Goal: Task Accomplishment & Management: Use online tool/utility

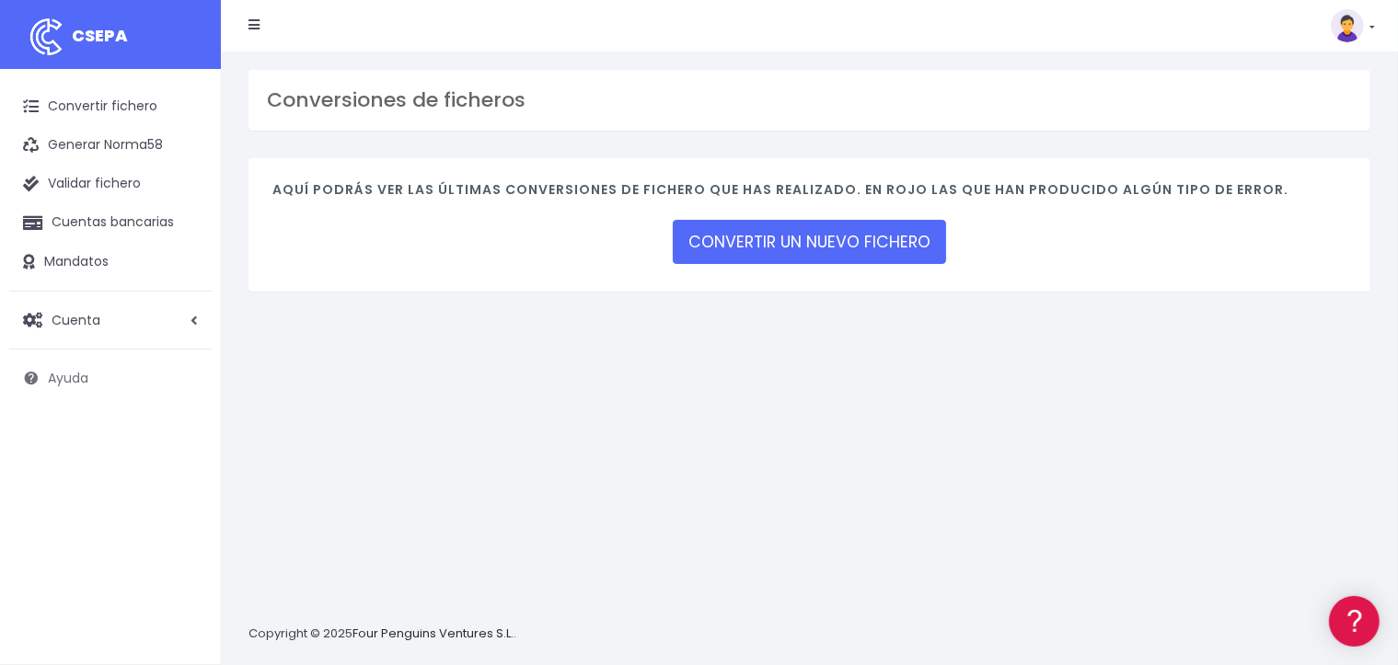
click at [87, 381] on span "Ayuda" at bounding box center [68, 378] width 40 height 18
click at [1357, 34] on img at bounding box center [1346, 25] width 33 height 33
click at [1285, 147] on link "API" at bounding box center [1310, 149] width 127 height 34
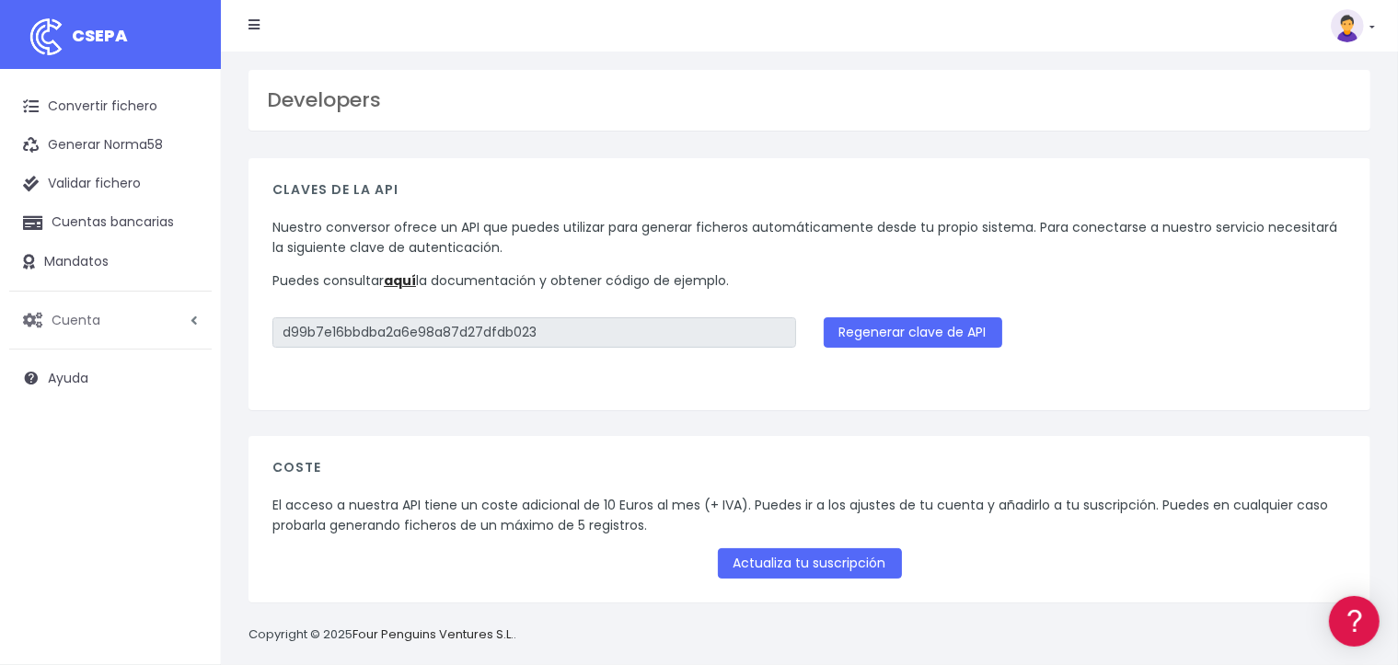
click at [98, 312] on span "Cuenta" at bounding box center [76, 319] width 49 height 18
click at [99, 397] on link "Suscripción" at bounding box center [120, 397] width 182 height 33
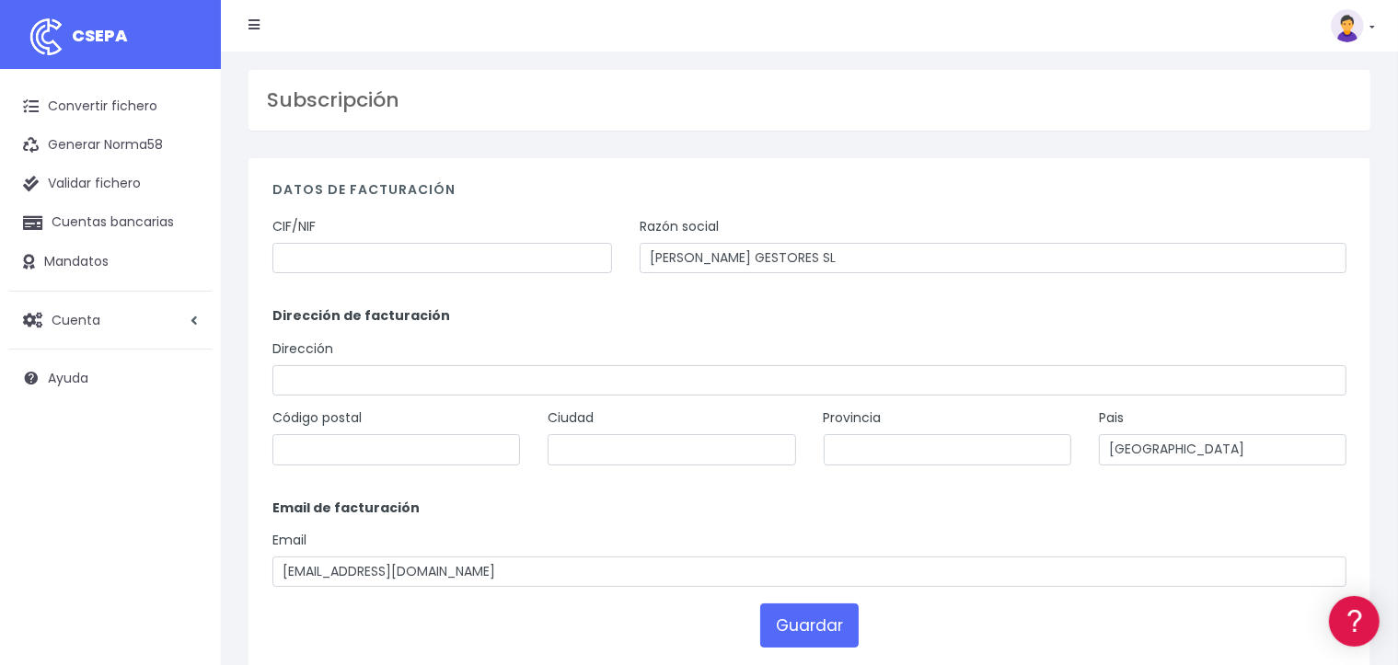
scroll to position [92, 0]
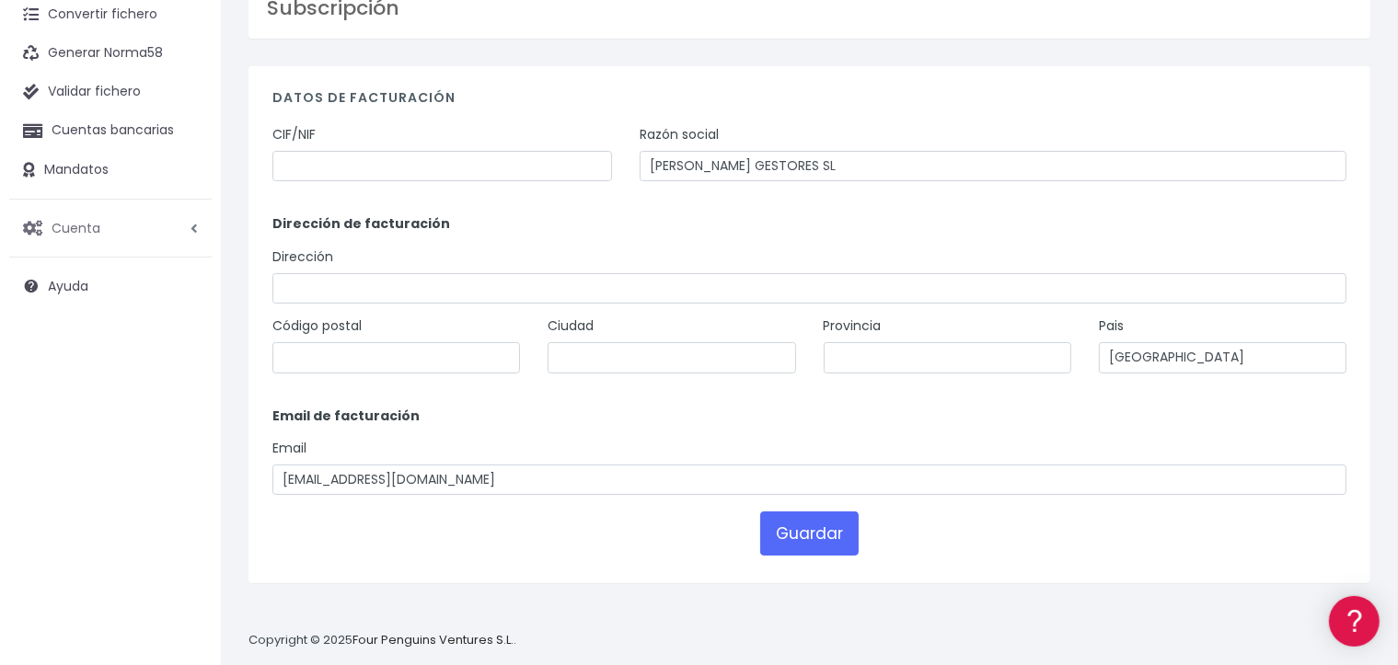
click at [100, 233] on link "Cuenta" at bounding box center [110, 228] width 202 height 39
click at [59, 369] on link "API" at bounding box center [120, 370] width 182 height 33
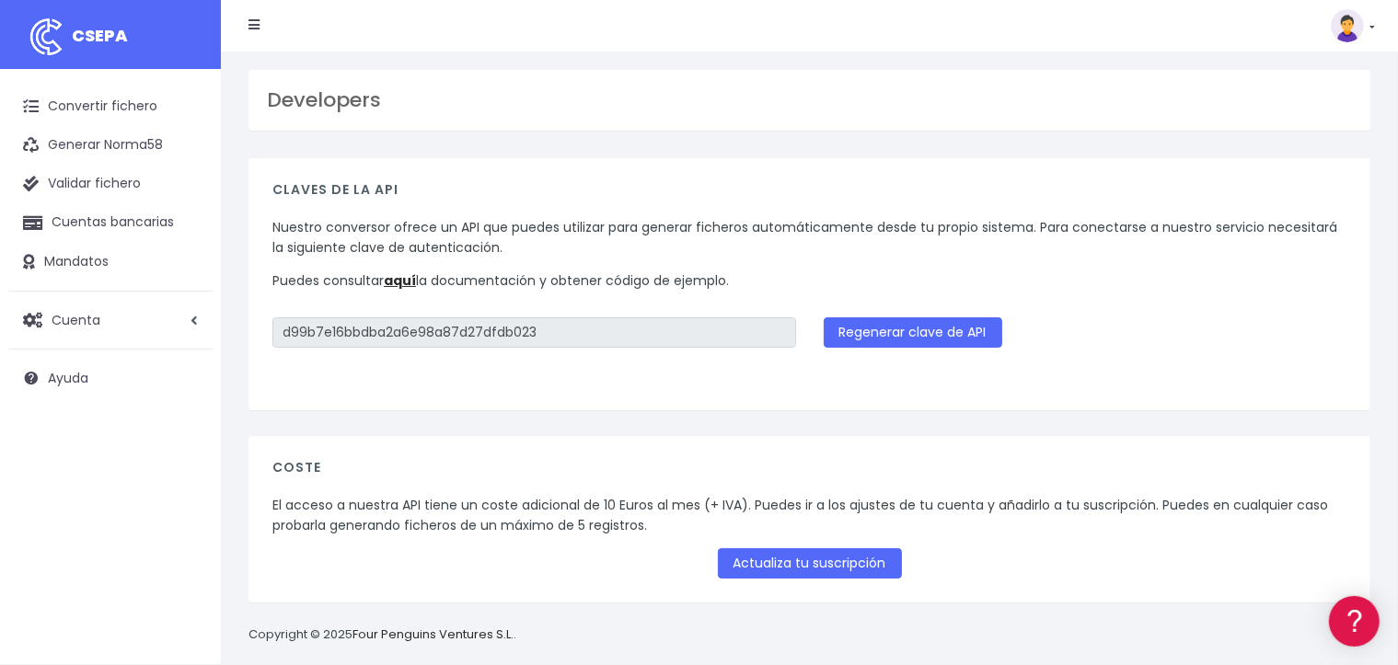
click at [1345, 13] on img at bounding box center [1346, 25] width 33 height 33
click at [1307, 86] on link "Suscripción" at bounding box center [1310, 80] width 127 height 34
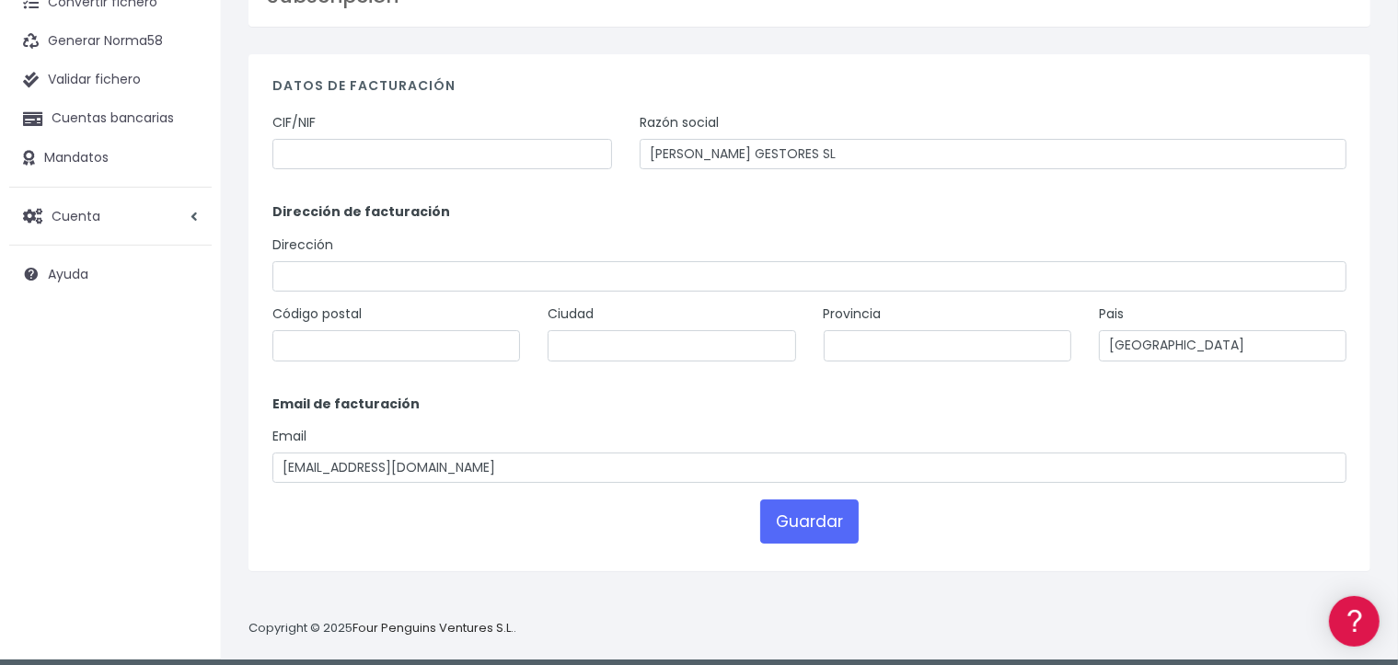
scroll to position [114, 0]
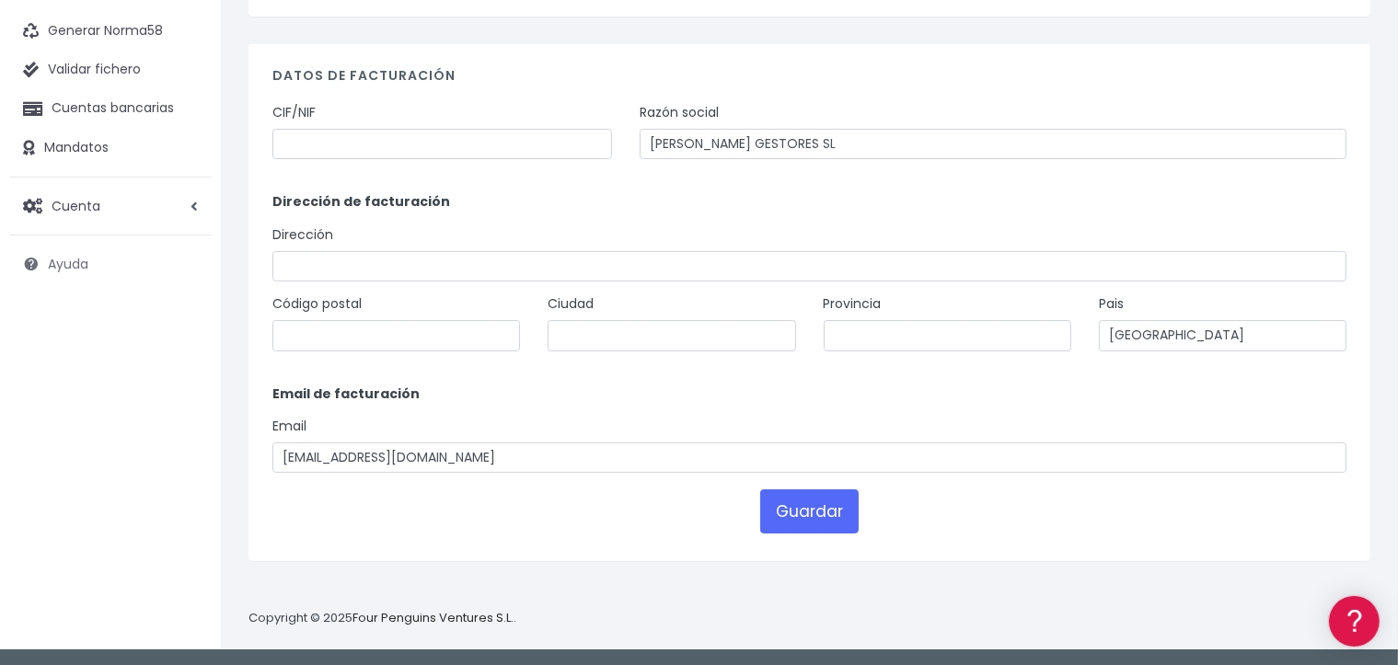
click at [83, 263] on span "Ayuda" at bounding box center [68, 264] width 40 height 18
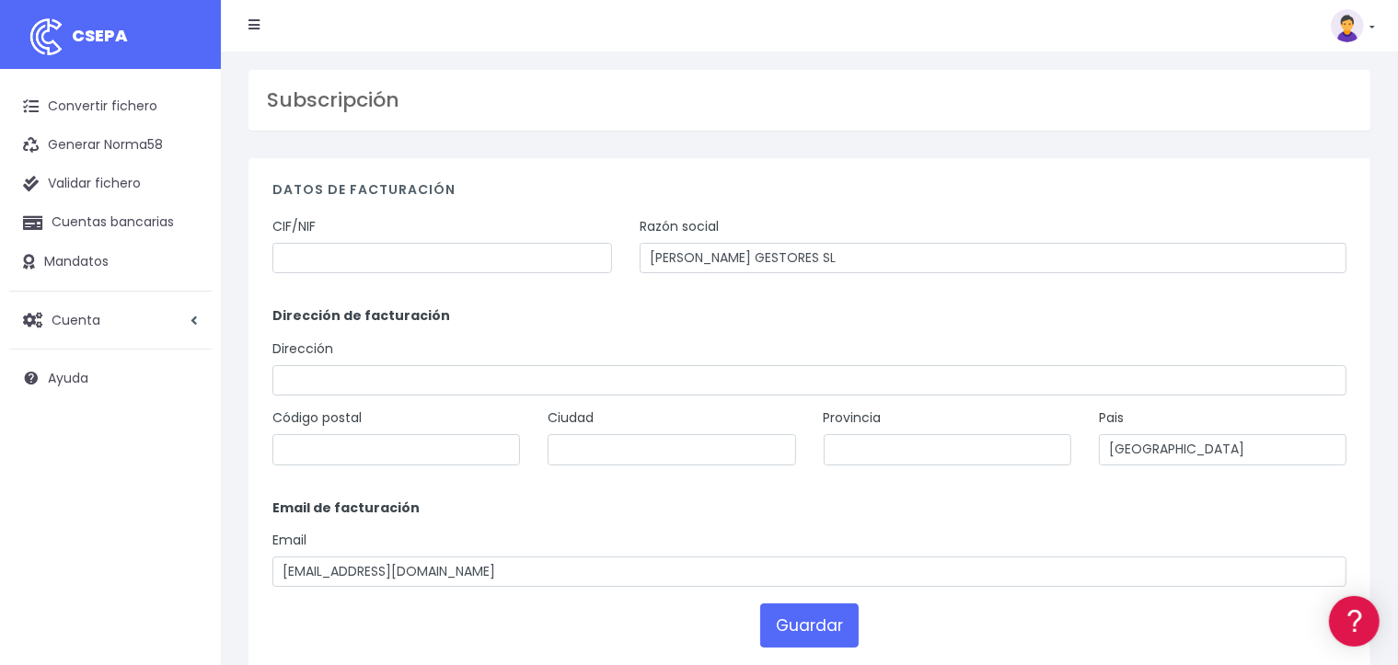
click at [254, 27] on icon at bounding box center [253, 24] width 11 height 13
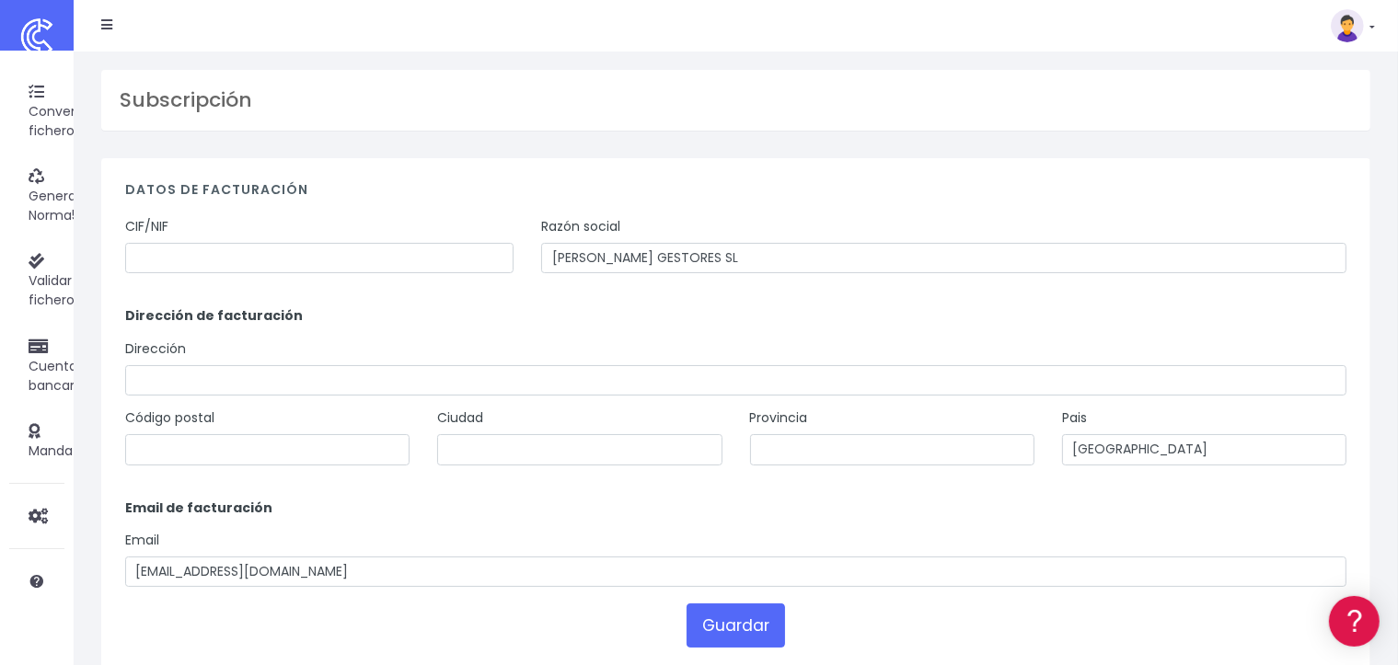
click at [105, 24] on icon at bounding box center [106, 24] width 11 height 13
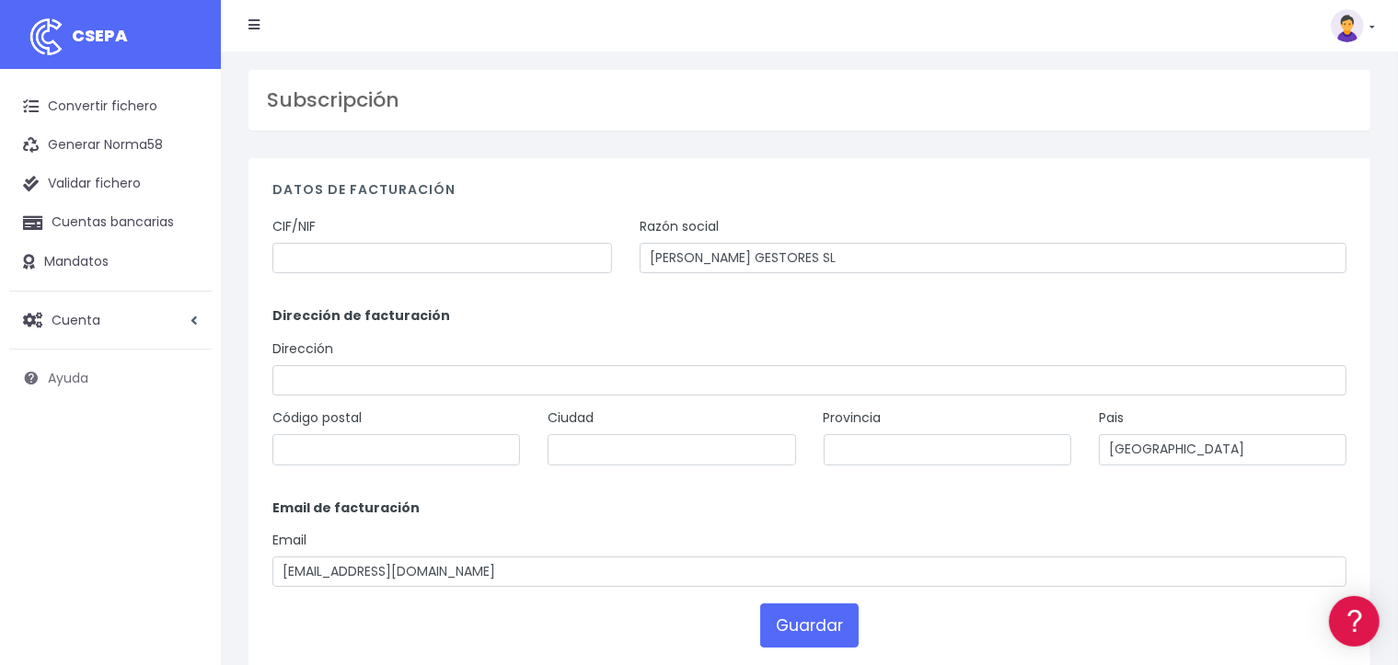
click at [85, 379] on span "Ayuda" at bounding box center [68, 378] width 40 height 18
click at [97, 104] on link "Convertir fichero" at bounding box center [110, 106] width 202 height 39
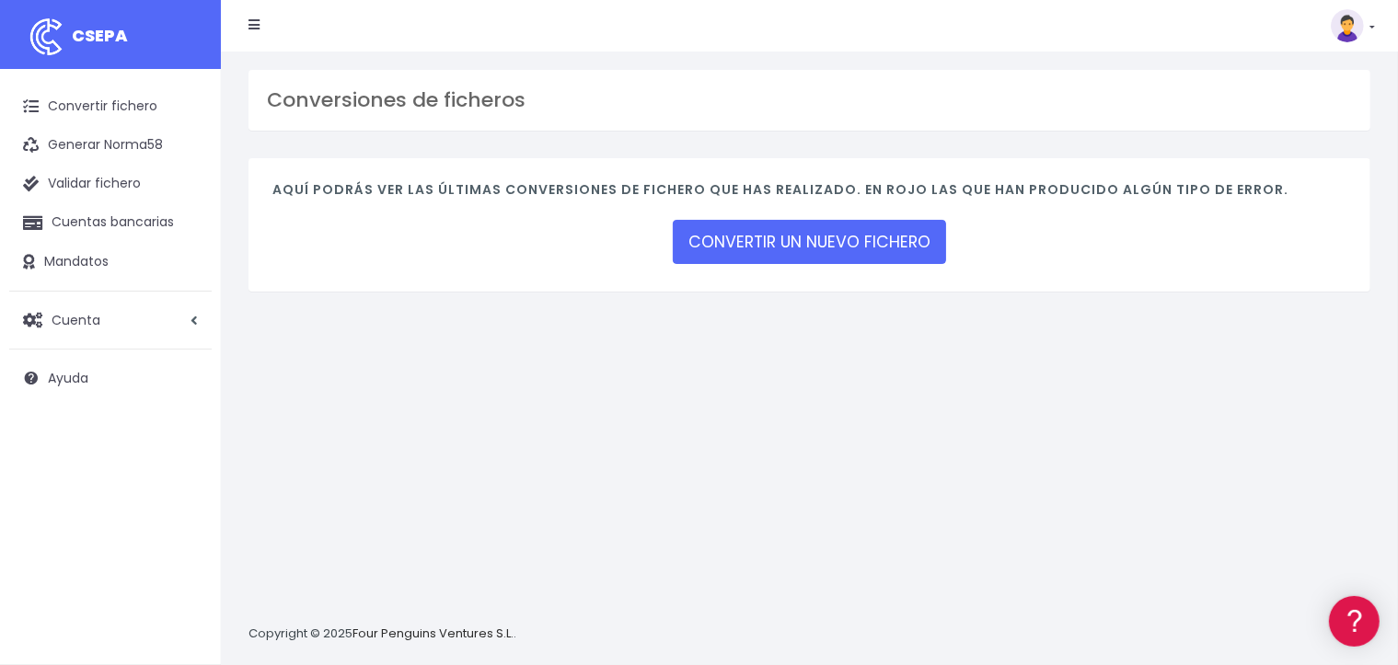
click at [723, 266] on div "Aquí podrás ver las últimas conversiones de fichero que has realizado. En rojo …" at bounding box center [809, 224] width 1122 height 133
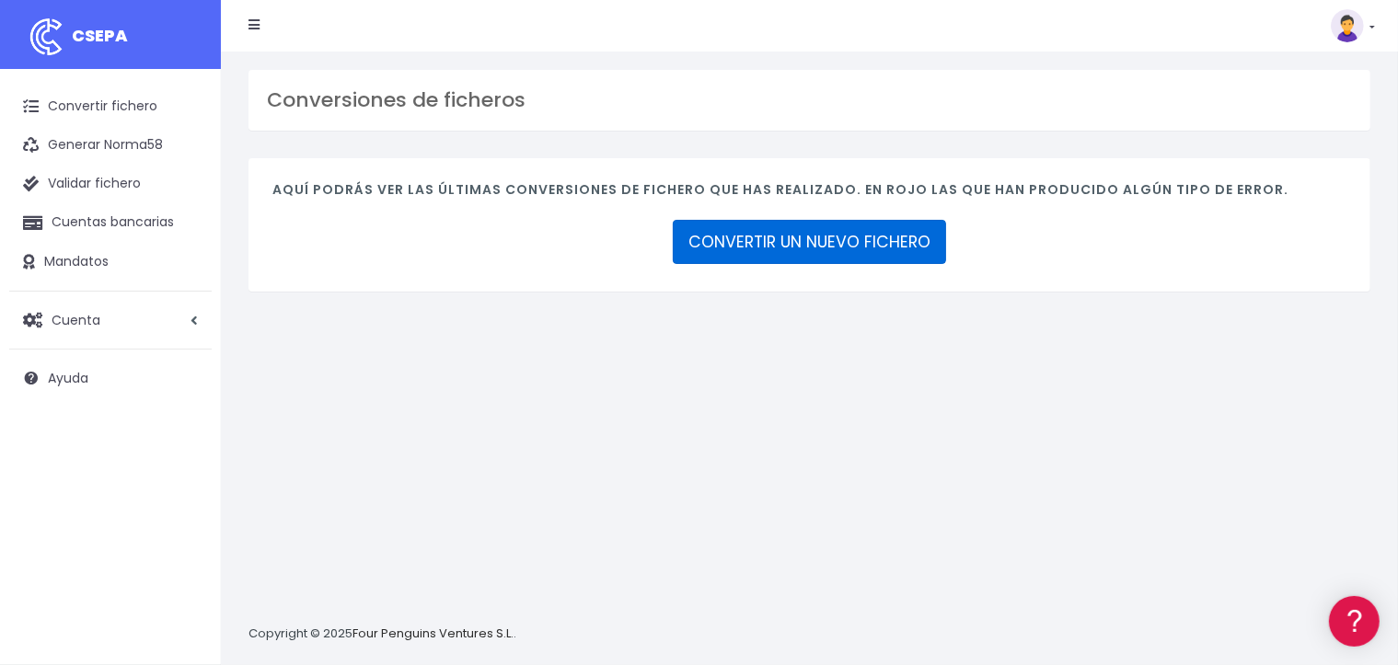
click at [723, 250] on link "CONVERTIR UN NUEVO FICHERO" at bounding box center [809, 242] width 273 height 44
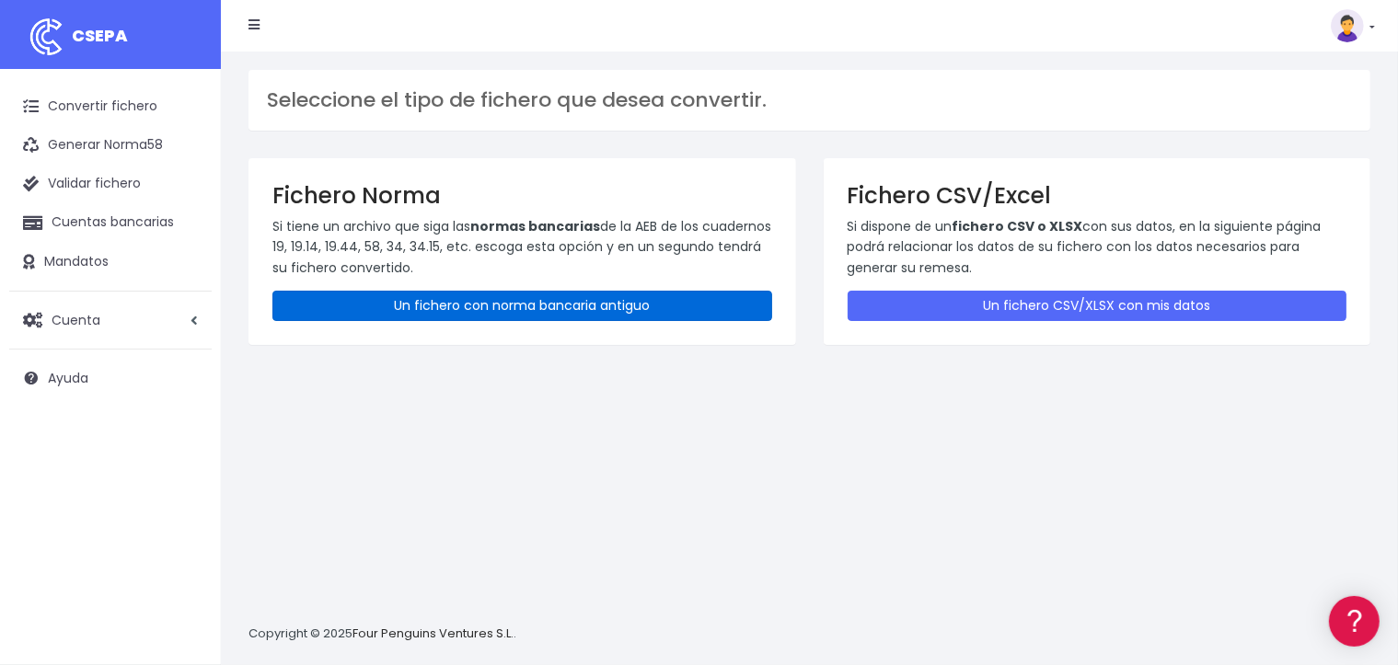
click at [442, 300] on link "Un fichero con norma bancaria antiguo" at bounding box center [522, 306] width 500 height 30
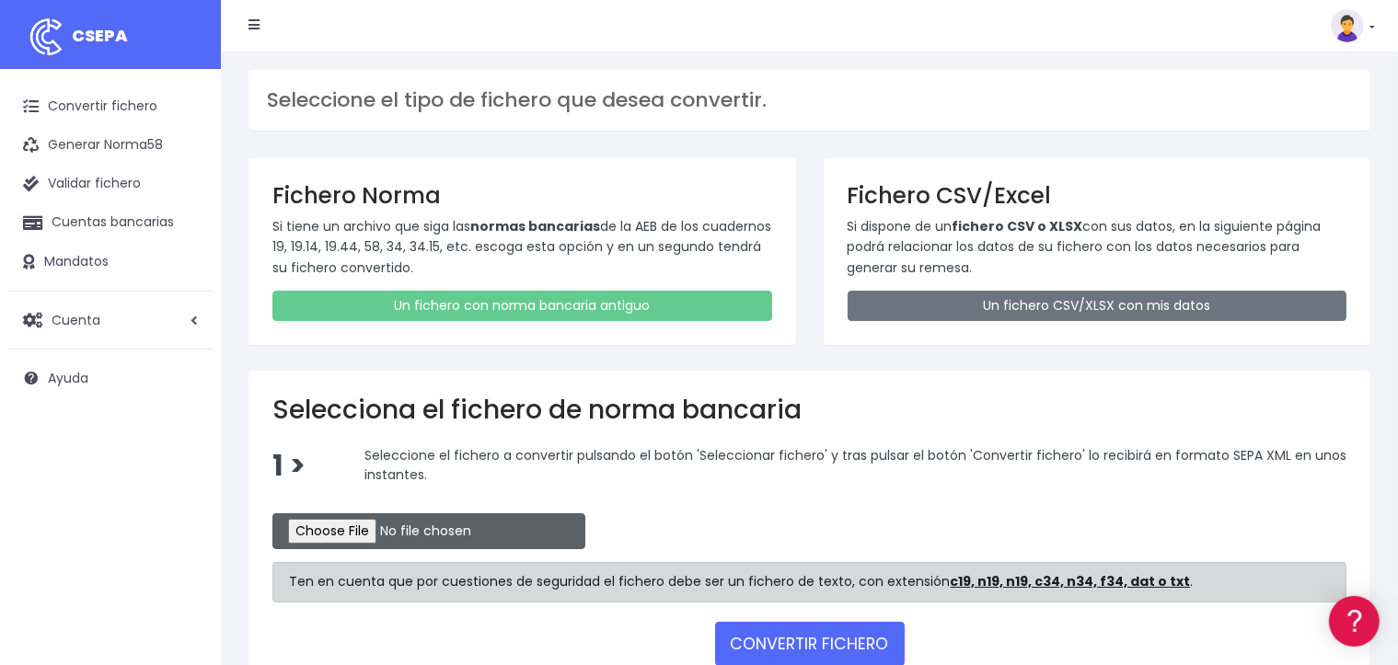
click at [401, 528] on input "file" at bounding box center [428, 531] width 313 height 36
type input "C:\fakepath\04092051"
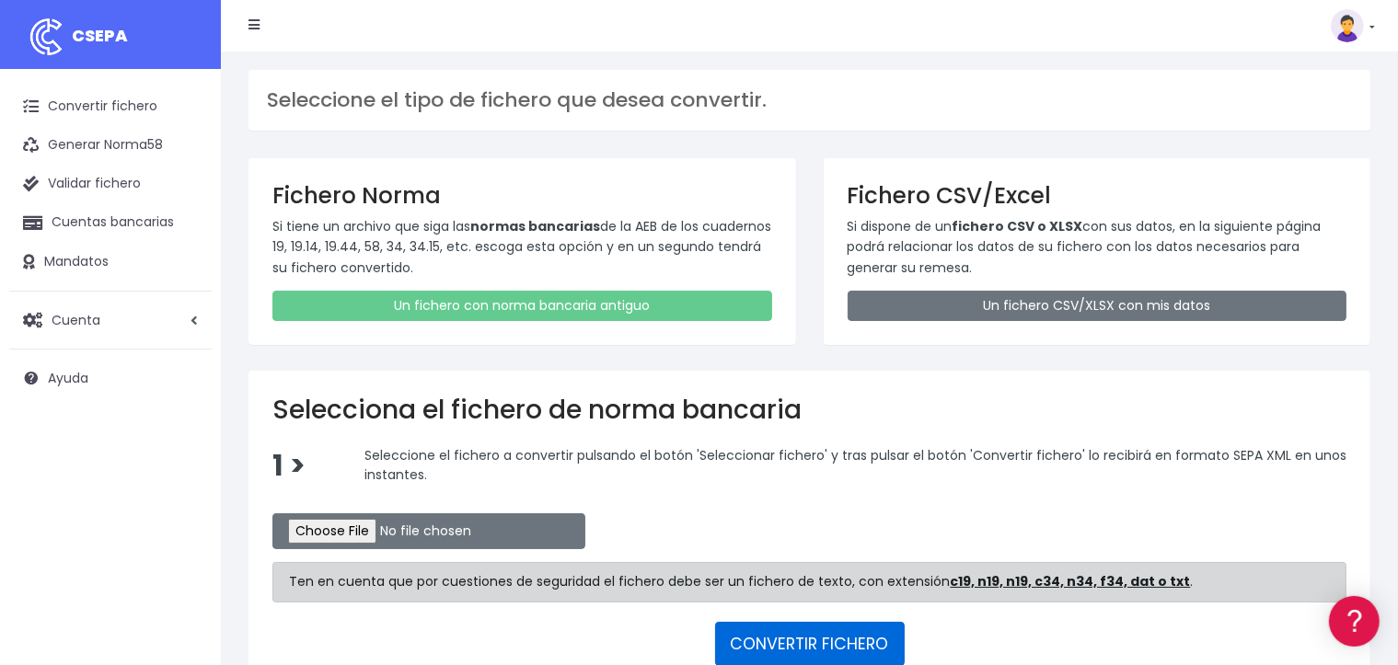
click at [802, 634] on button "CONVERTIR FICHERO" at bounding box center [810, 644] width 190 height 44
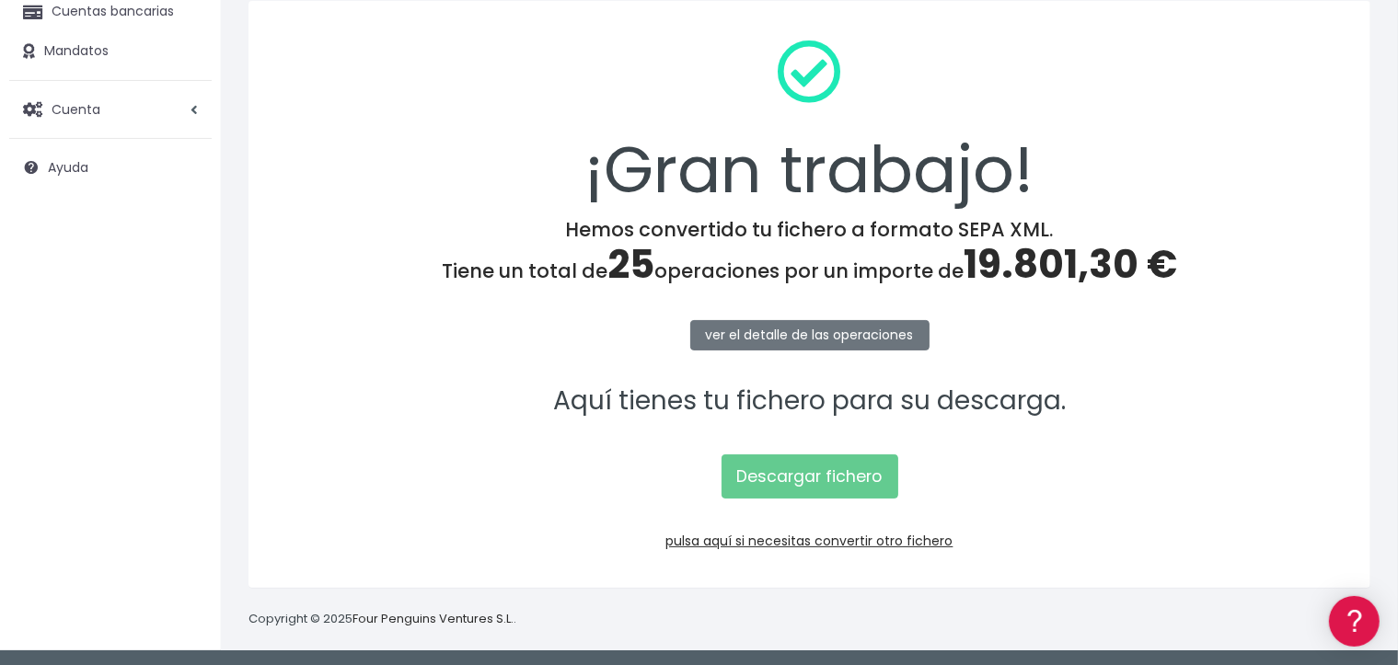
scroll to position [213, 0]
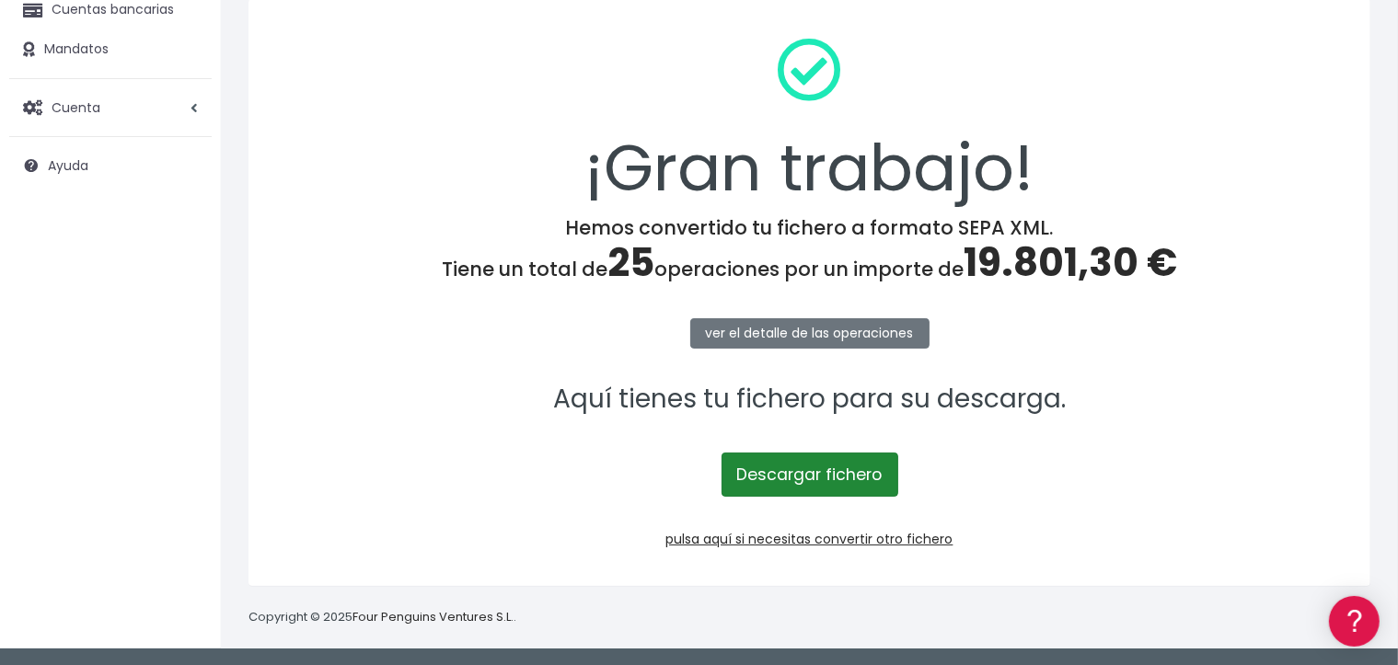
click at [835, 480] on link "Descargar fichero" at bounding box center [809, 475] width 177 height 44
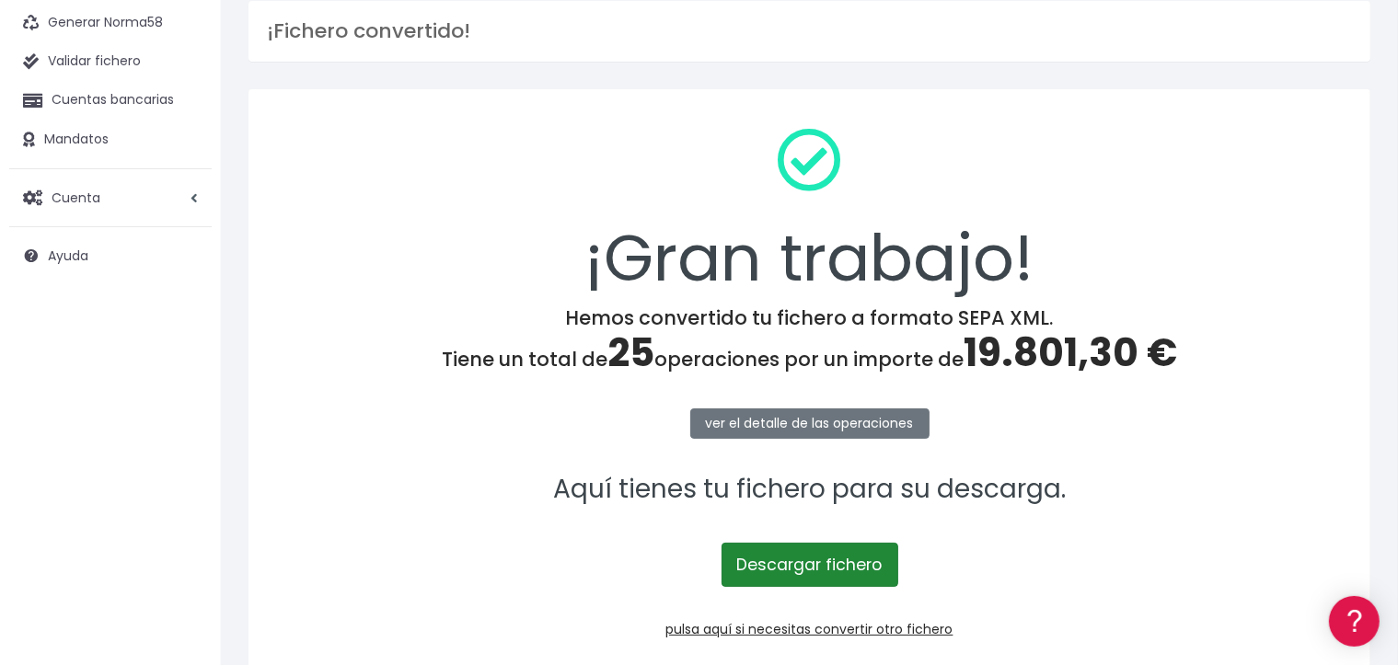
scroll to position [0, 0]
